Goal: Transaction & Acquisition: Purchase product/service

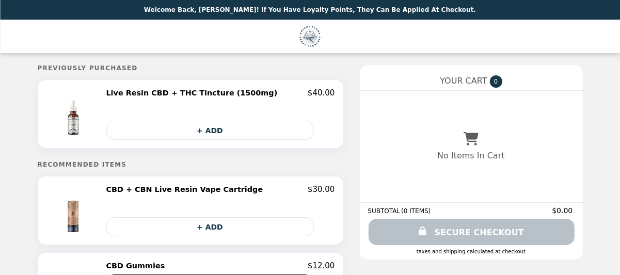
click at [165, 116] on div "+ ADD" at bounding box center [220, 126] width 229 height 27
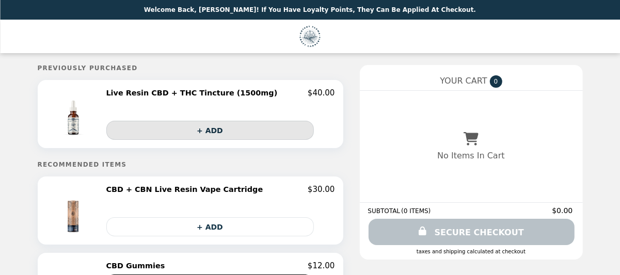
click at [225, 136] on button "+ ADD" at bounding box center [210, 130] width 208 height 19
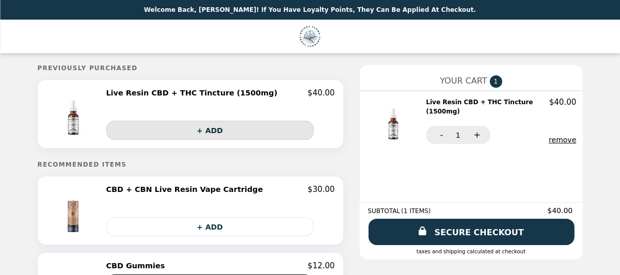
click at [219, 133] on button "+ ADD" at bounding box center [210, 130] width 208 height 19
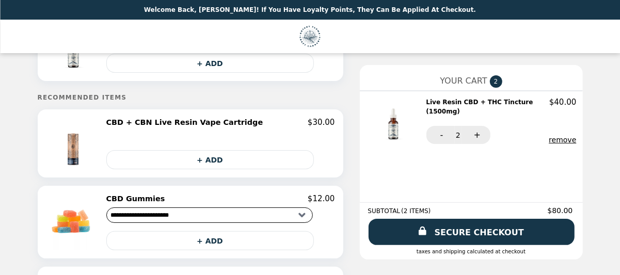
scroll to position [52, 0]
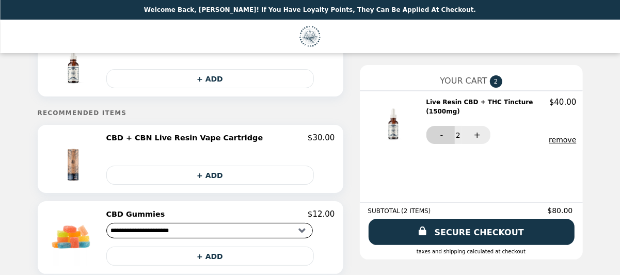
click at [443, 137] on button "-" at bounding box center [441, 135] width 28 height 18
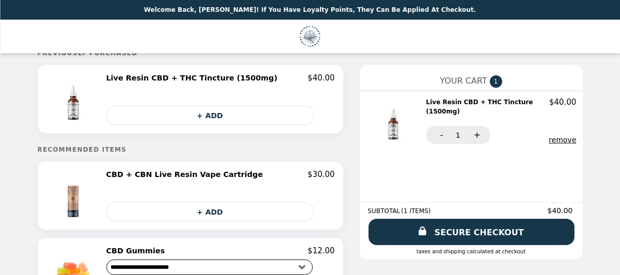
scroll to position [0, 0]
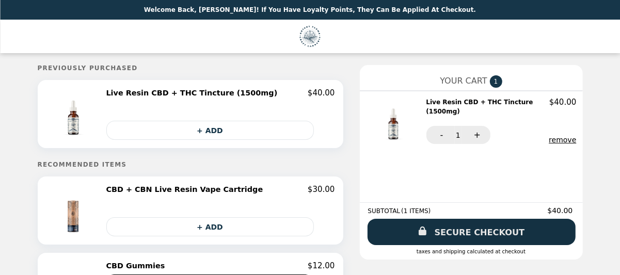
click at [474, 225] on link "SECURE CHECKOUT" at bounding box center [472, 232] width 208 height 26
click at [509, 228] on link "SECURE CHECKOUT" at bounding box center [472, 232] width 208 height 26
